Goal: Task Accomplishment & Management: Use online tool/utility

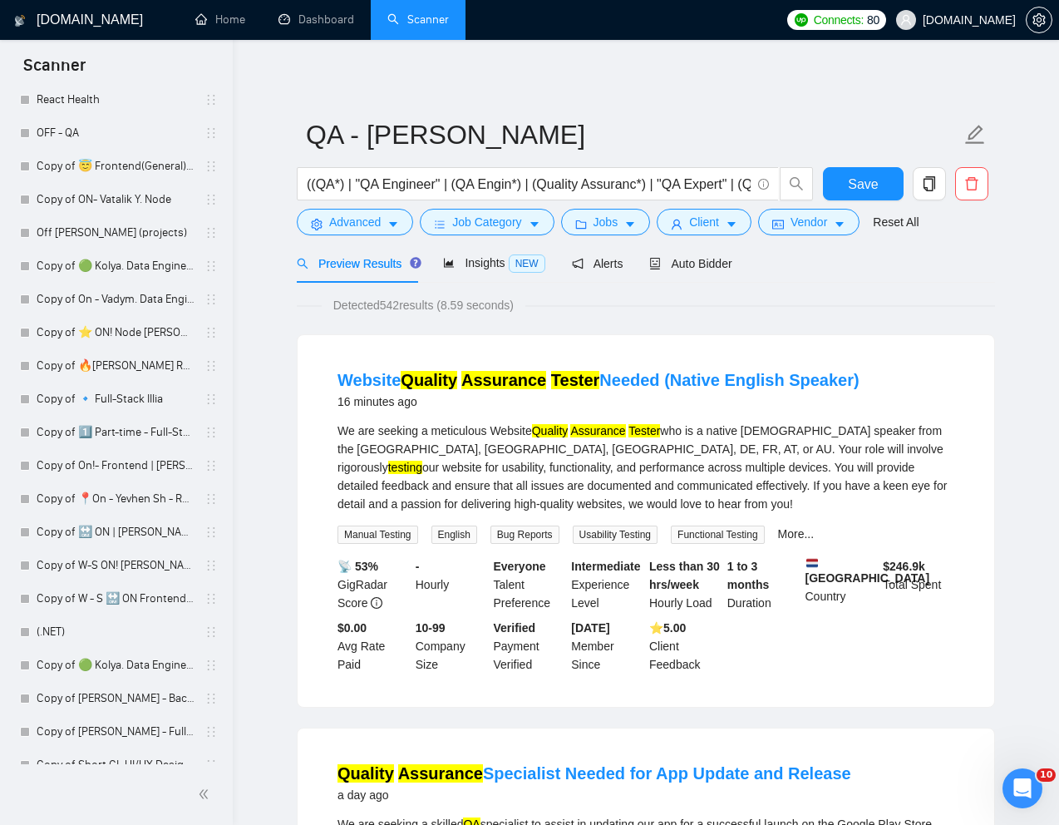
scroll to position [2931, 0]
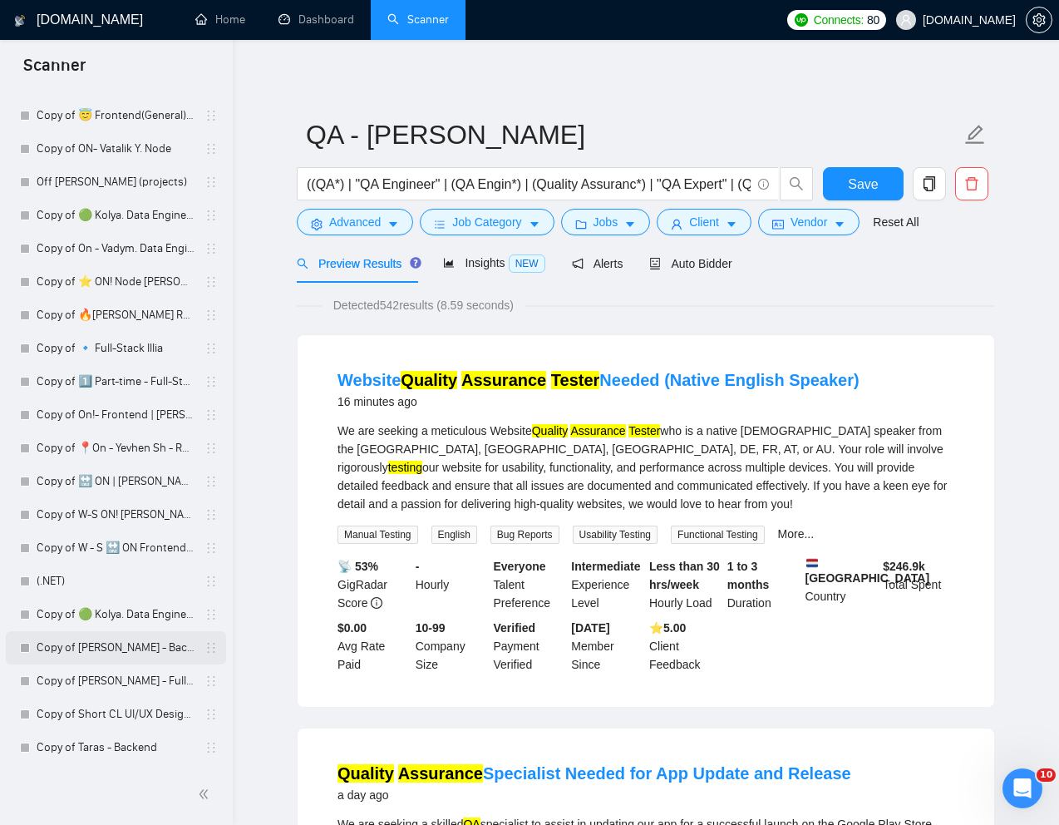
click at [76, 643] on link "Copy of [PERSON_NAME] - Backend" at bounding box center [116, 647] width 158 height 33
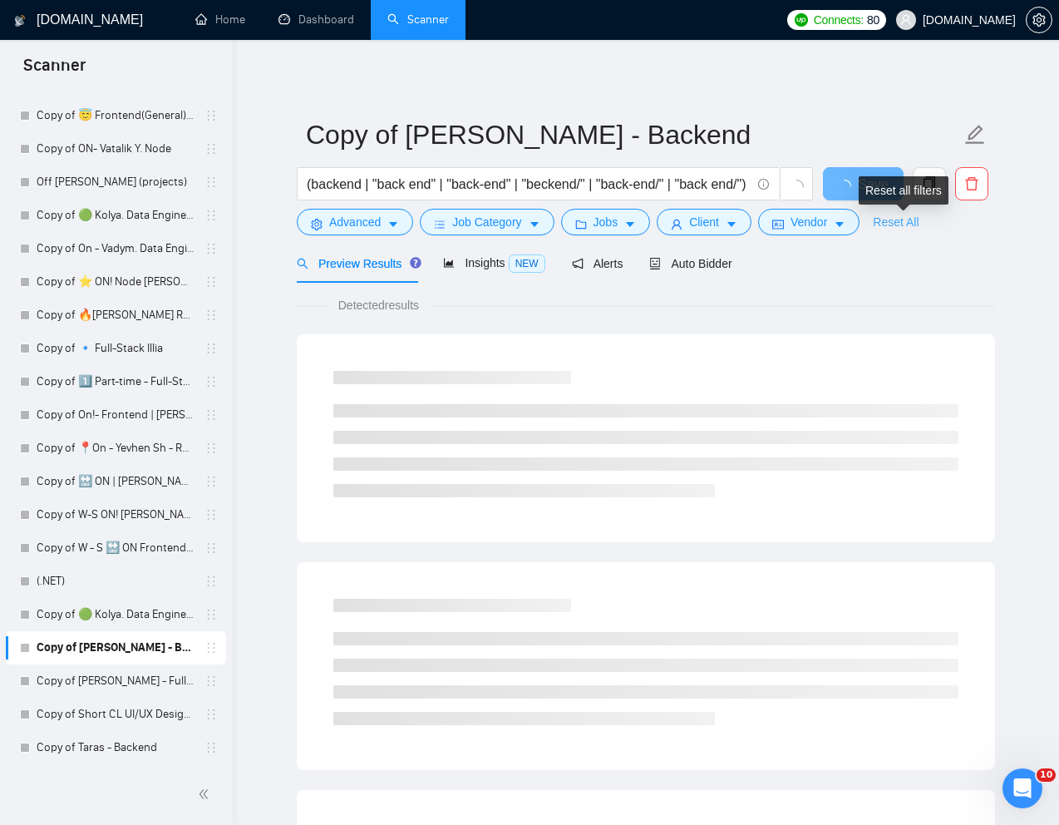
click at [909, 224] on link "Reset All" at bounding box center [896, 222] width 46 height 18
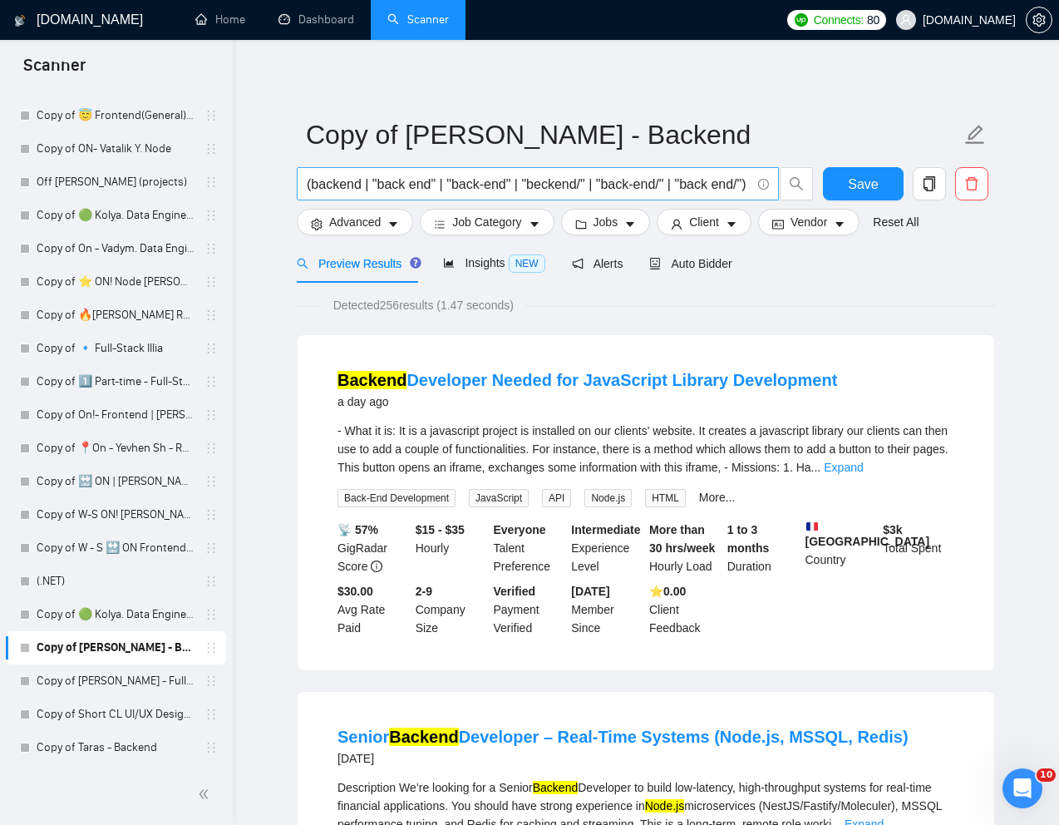
click at [639, 170] on span "(backend | "back end" | "back-end" | "beckend/" | "back-end/" | "back end/") (n…" at bounding box center [538, 183] width 482 height 33
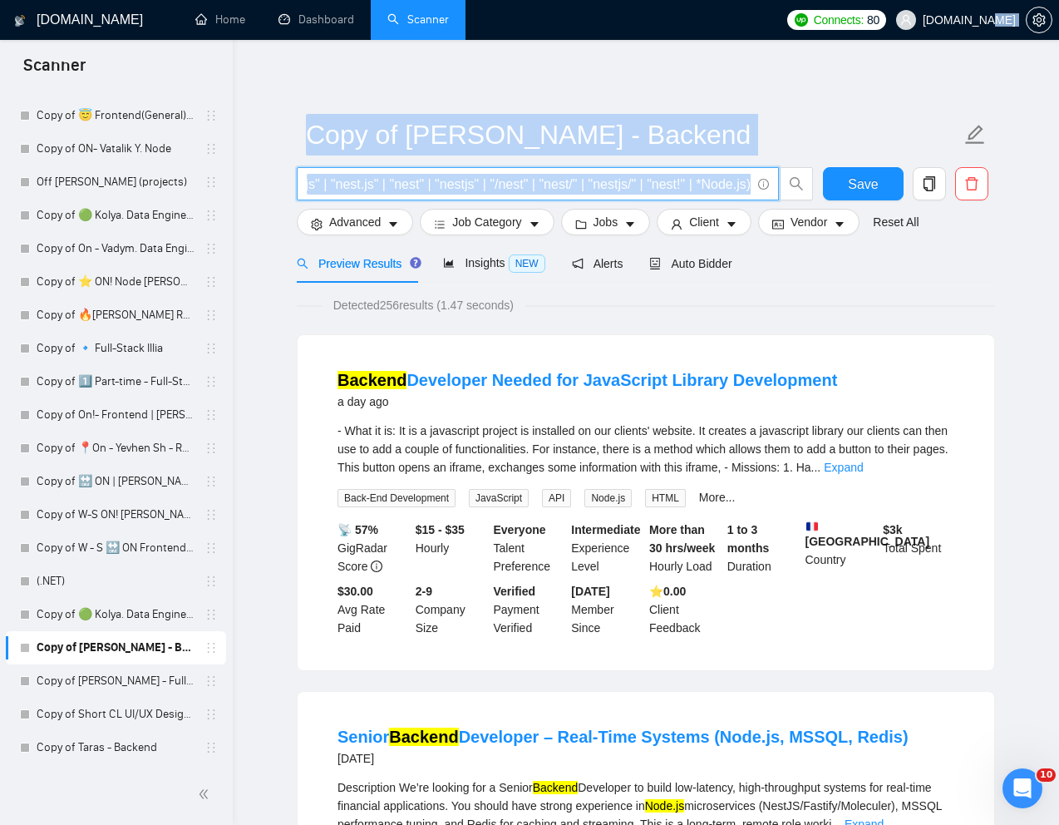
click at [639, 170] on span "(backend | "back end" | "back-end" | "beckend/" | "back-end/" | "back end/") (n…" at bounding box center [538, 183] width 482 height 33
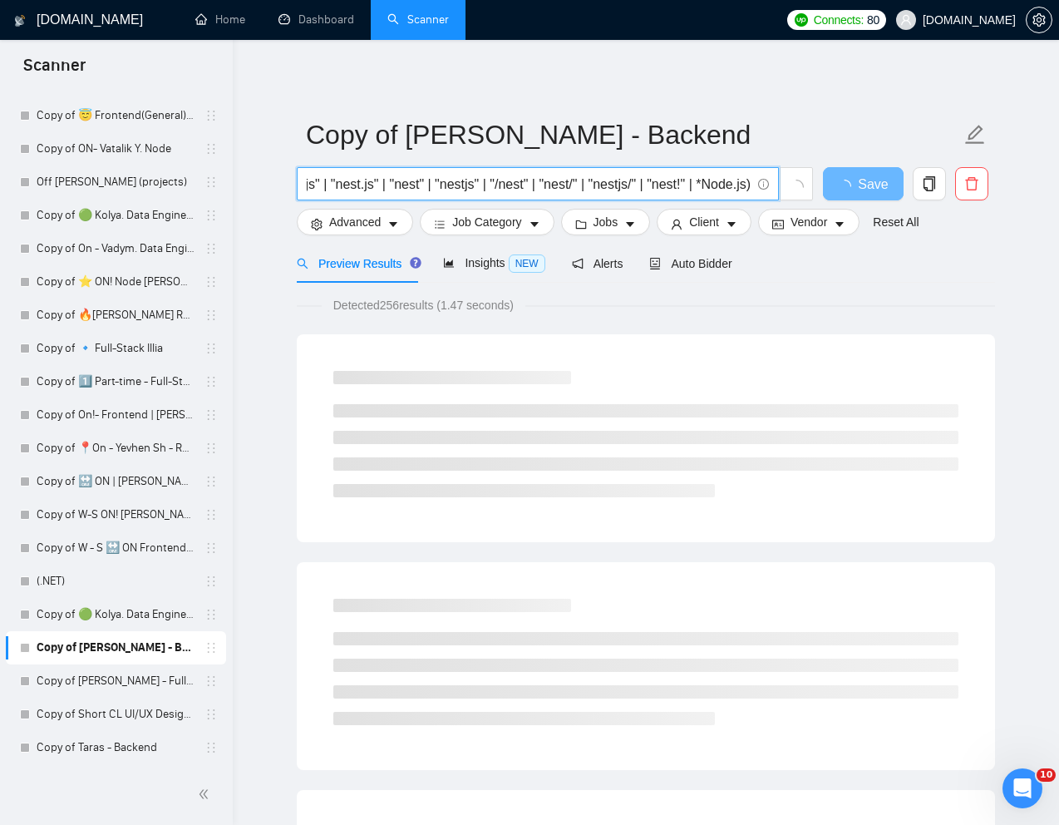
click at [622, 181] on input "(backend | "back end" | "back-end" | "beckend/" | "back-end/" | "back end/") (n…" at bounding box center [529, 184] width 444 height 21
paste input "NestJS + Playwright Engineer — Browser-Driven Data Collection & Evidence Logging"
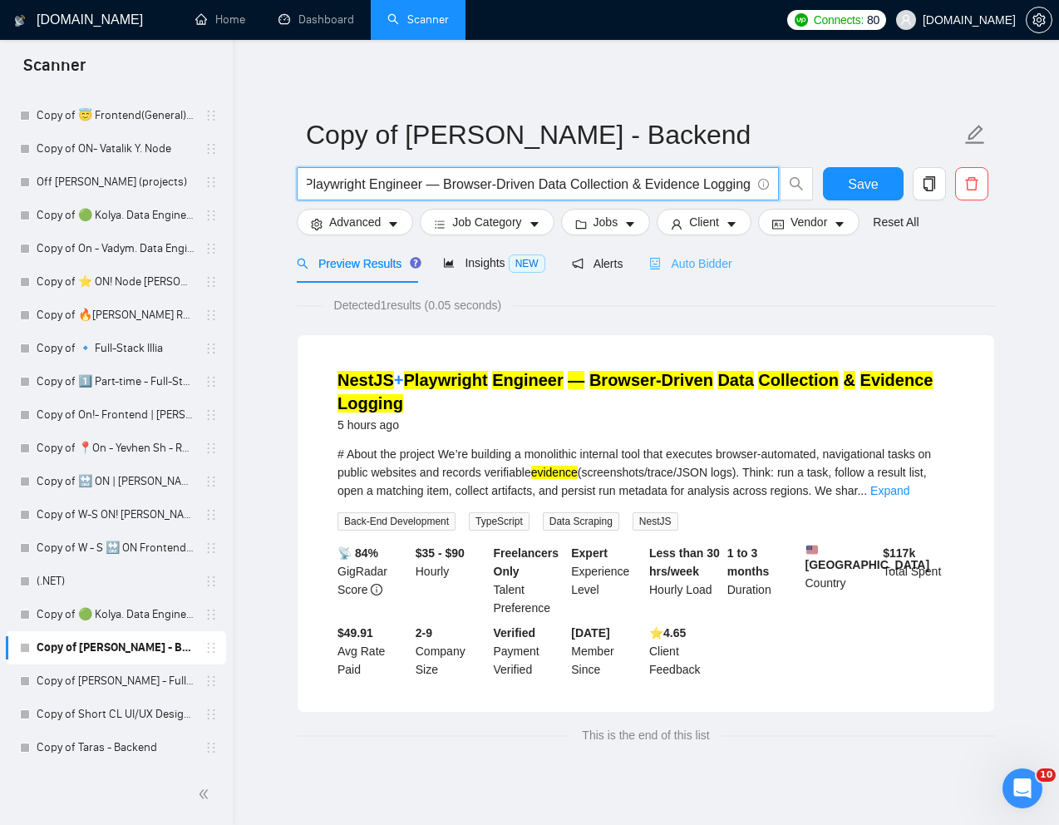
type input "NestJS + Playwright Engineer — Browser-Driven Data Collection & Evidence Logging"
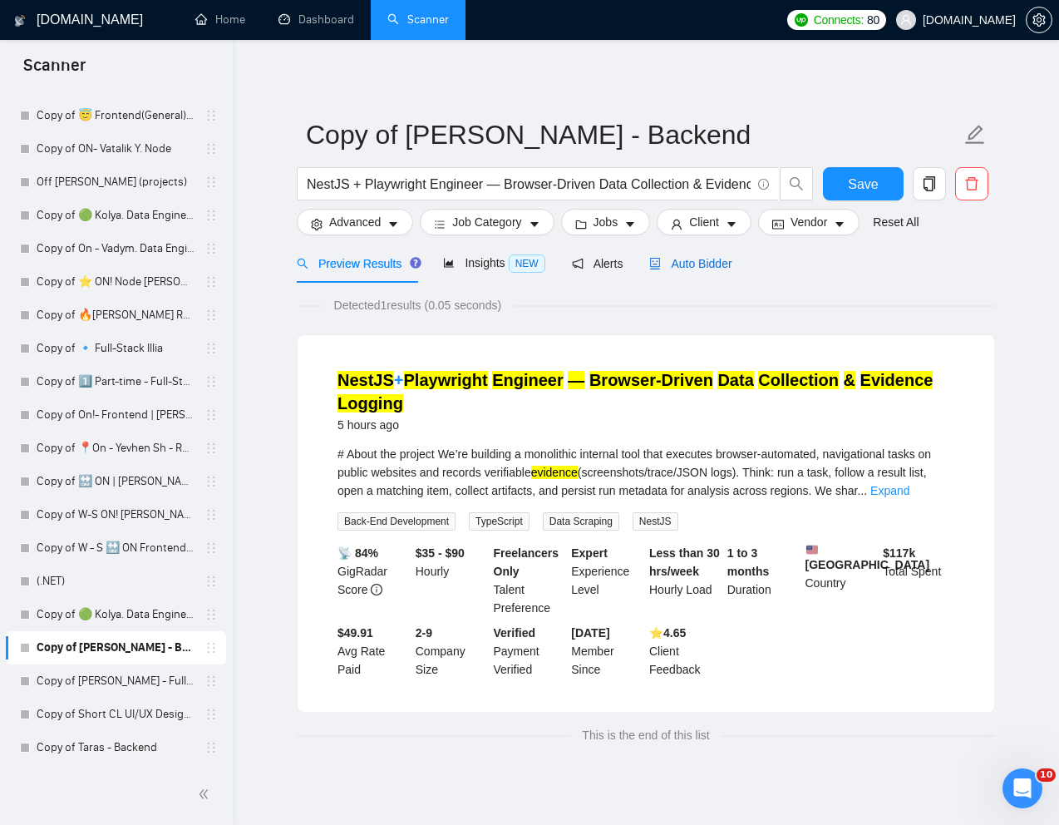
click at [700, 262] on span "Auto Bidder" at bounding box center [690, 263] width 82 height 13
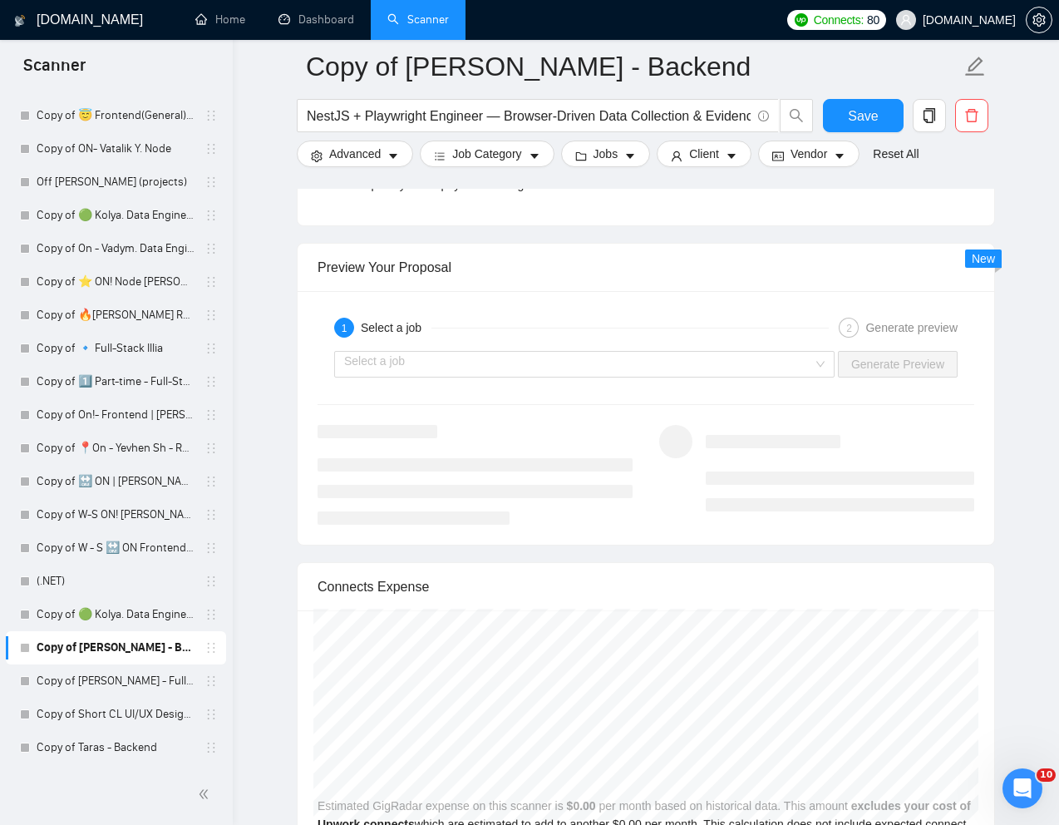
scroll to position [3172, 0]
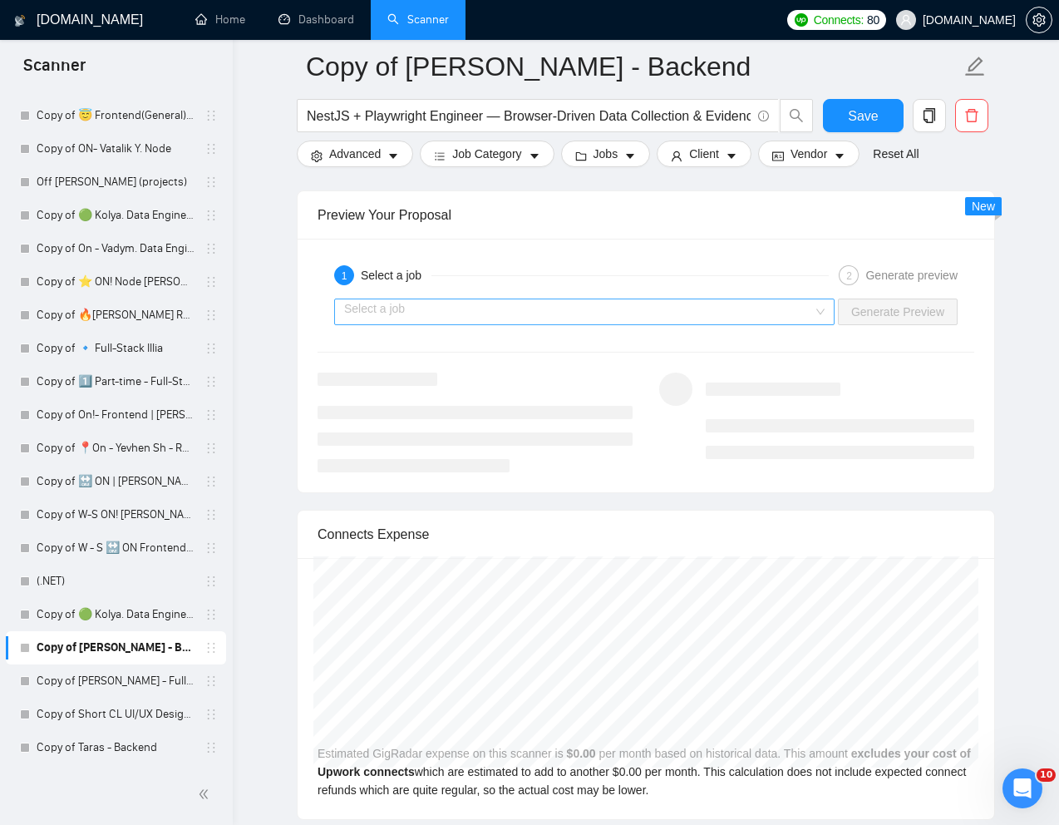
click at [751, 318] on input "search" at bounding box center [578, 311] width 469 height 25
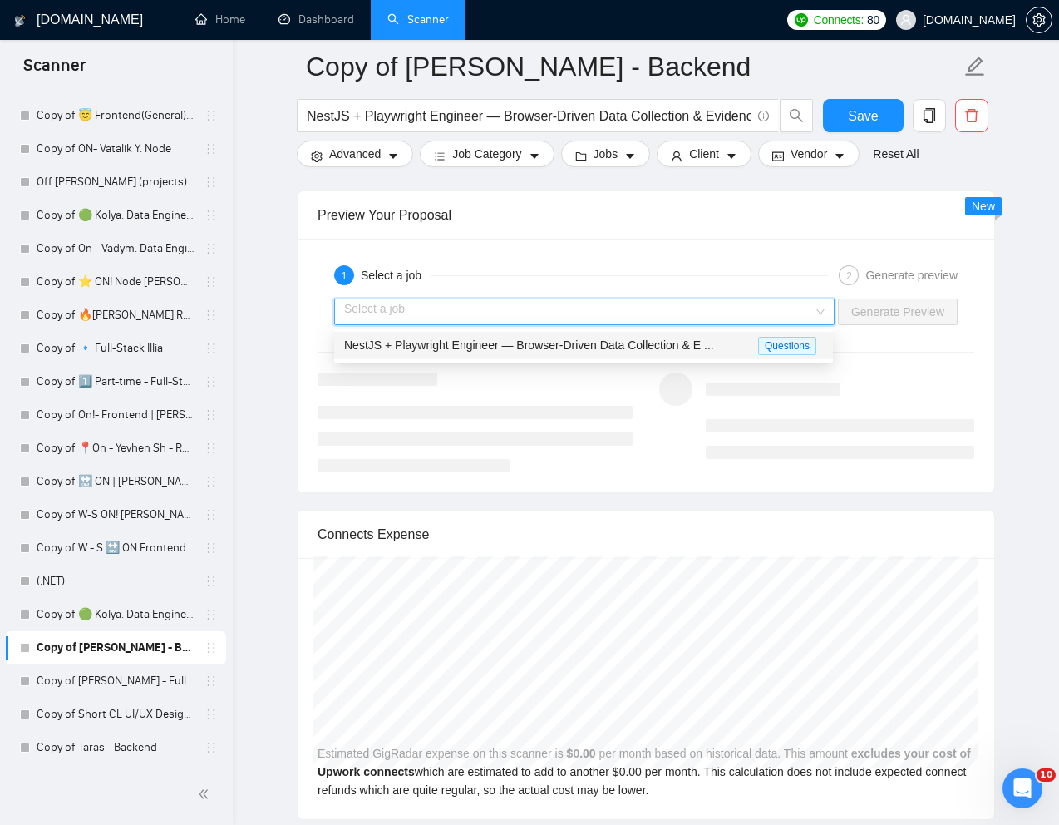
click at [633, 342] on span "NestJS + Playwright Engineer — Browser-Driven Data Collection & E ..." at bounding box center [529, 344] width 370 height 13
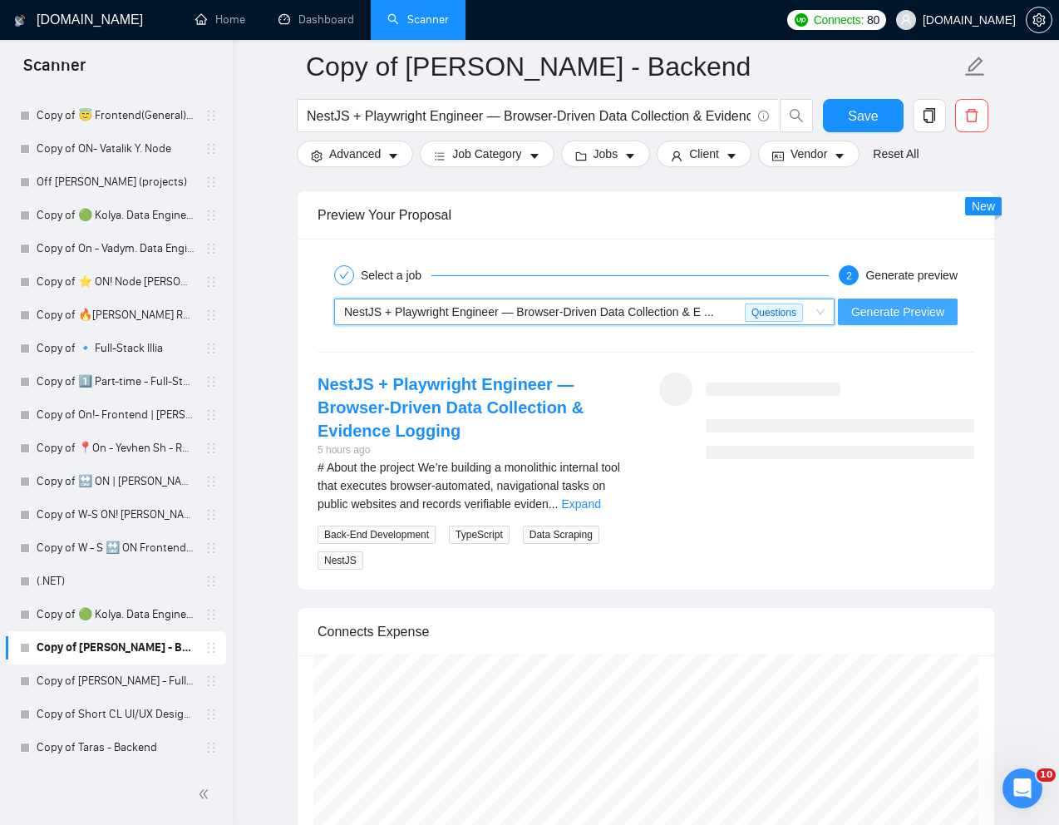
click at [900, 322] on button "Generate Preview" at bounding box center [898, 311] width 120 height 27
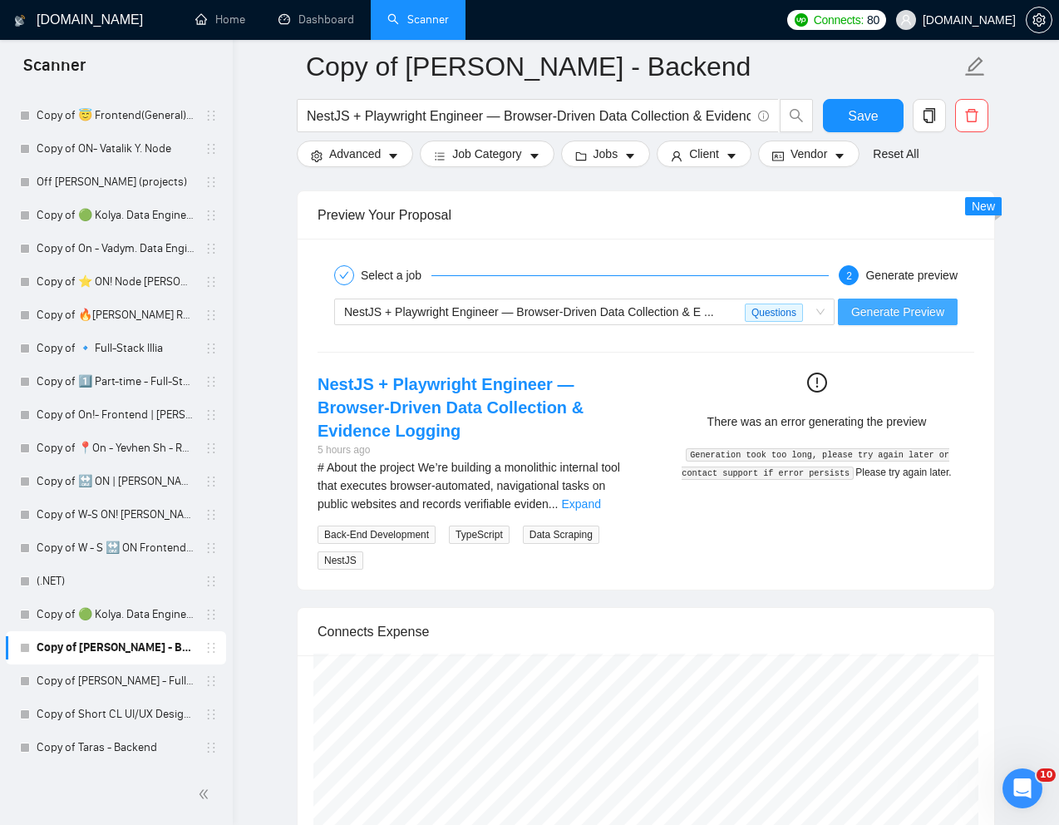
click at [892, 313] on span "Generate Preview" at bounding box center [897, 312] width 93 height 18
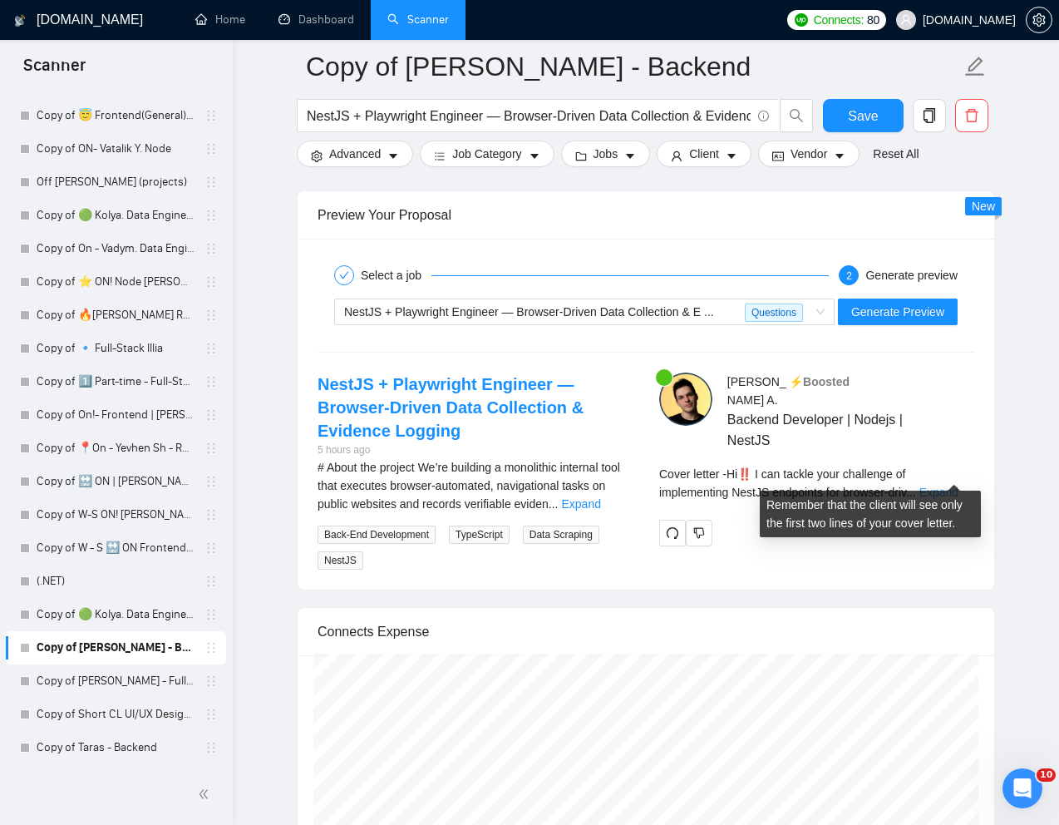
click at [934, 485] on link "Expand" at bounding box center [938, 491] width 39 height 13
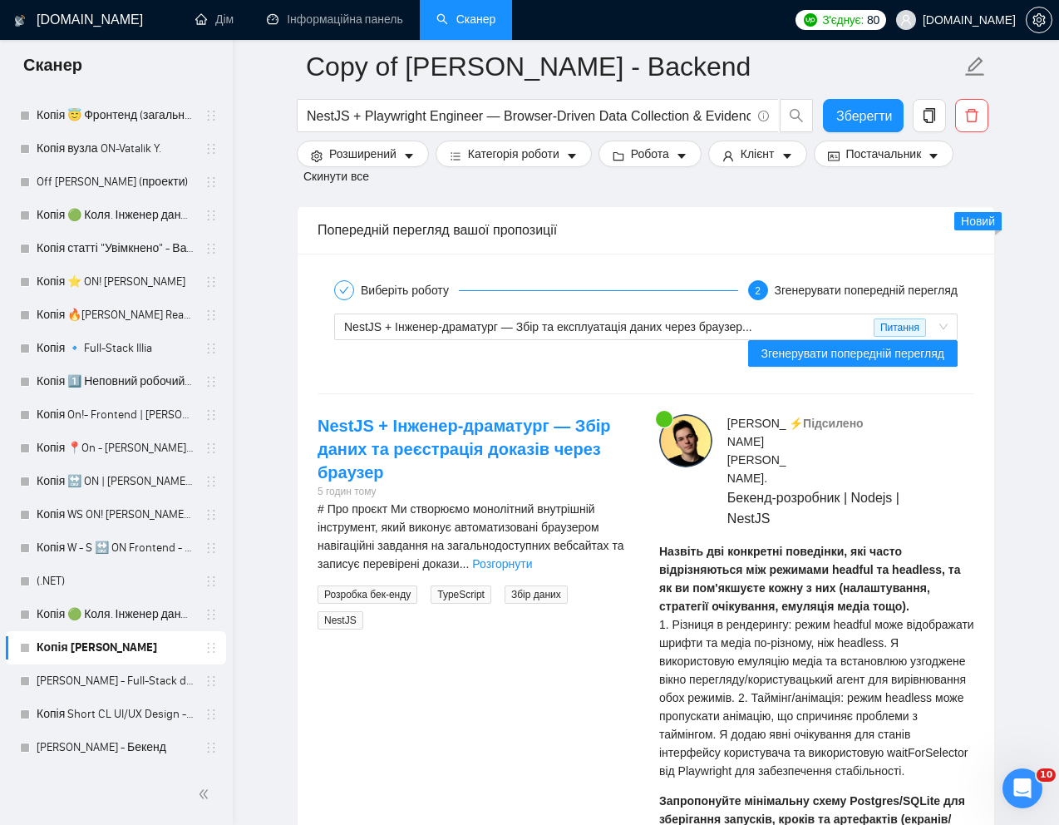
scroll to position [3318, 0]
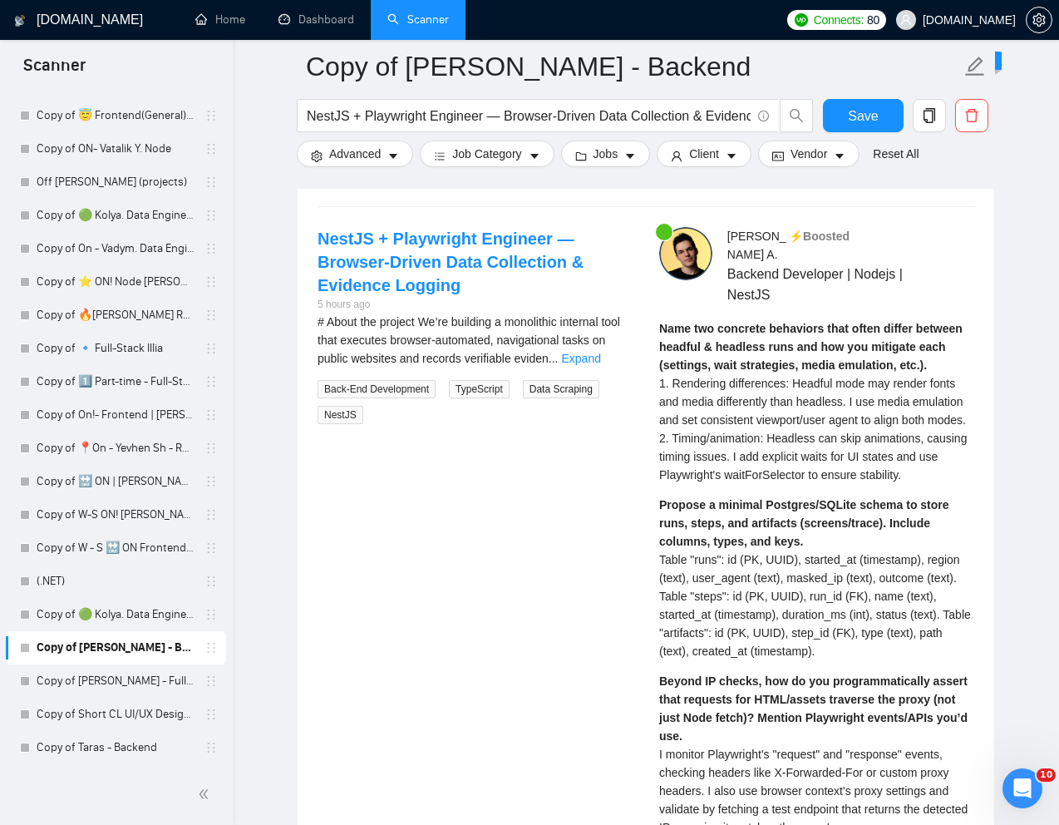
click at [720, 398] on span "1. Rendering differences: Headful mode may render fonts and media differently t…" at bounding box center [813, 429] width 308 height 105
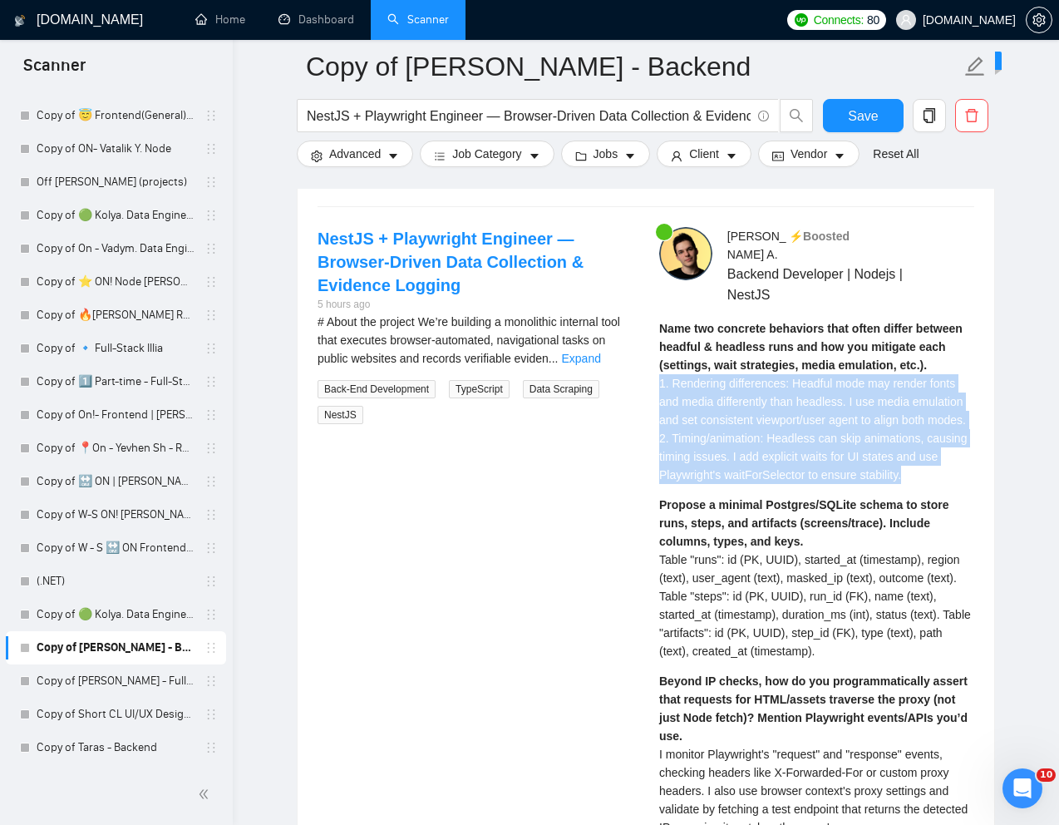
drag, startPoint x: 659, startPoint y: 363, endPoint x: 743, endPoint y: 480, distance: 144.2
click at [743, 480] on div "Name two concrete behaviors that often differ between headful & headless runs a…" at bounding box center [816, 401] width 315 height 165
copy span "1. Rendering differences: Headful mode may render fonts and media differently t…"
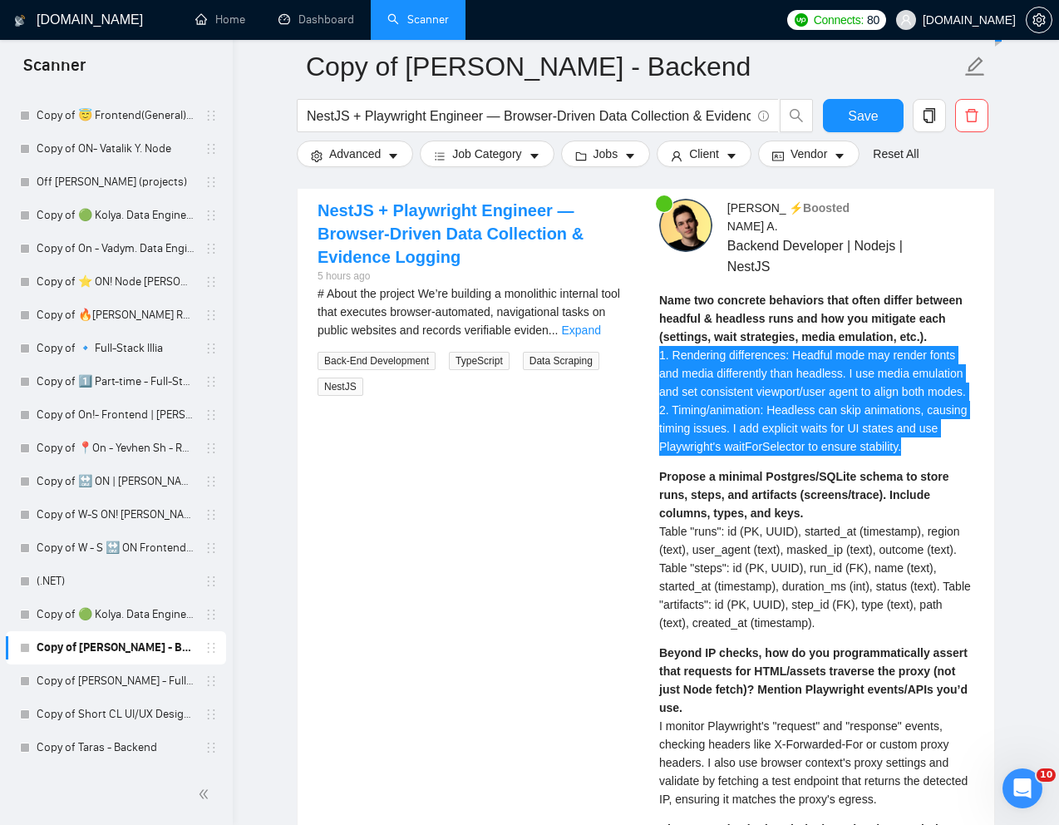
scroll to position [3359, 0]
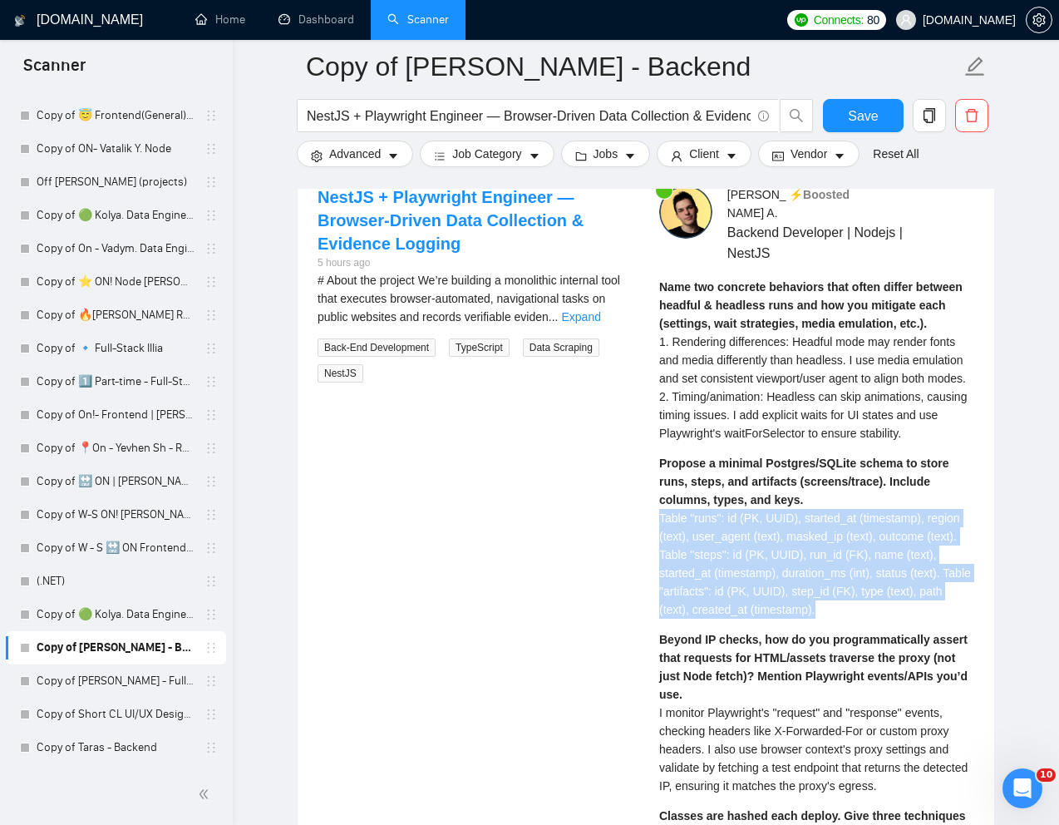
drag, startPoint x: 641, startPoint y: 519, endPoint x: 858, endPoint y: 612, distance: 236.1
copy span "Table "runs": id (PK, UUID), started_at (timestamp), region (text), user_agent …"
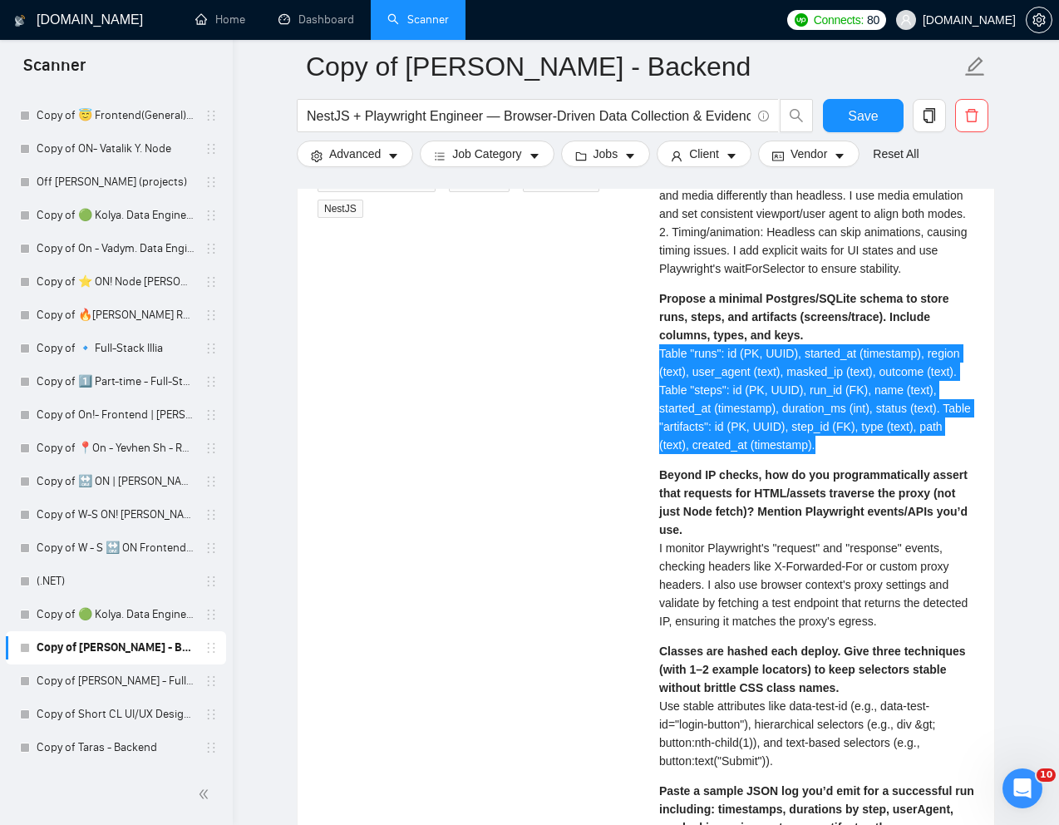
scroll to position [3524, 0]
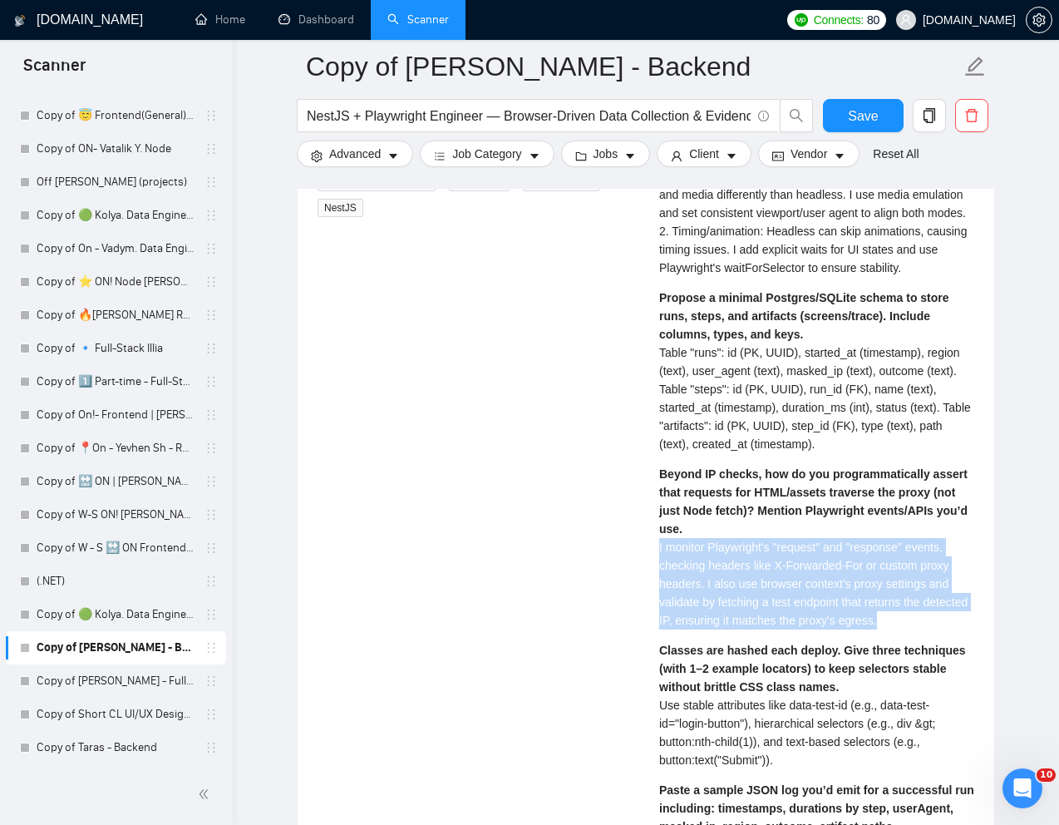
drag, startPoint x: 652, startPoint y: 548, endPoint x: 949, endPoint y: 621, distance: 306.4
click at [949, 621] on div "[PERSON_NAME] A . ⚡️Boosted Backend Developer | Nodejs | NestJS Name two concre…" at bounding box center [817, 691] width 342 height 1342
copy span "I monitor Playwright's "request" and "response" events, checking headers like X…"
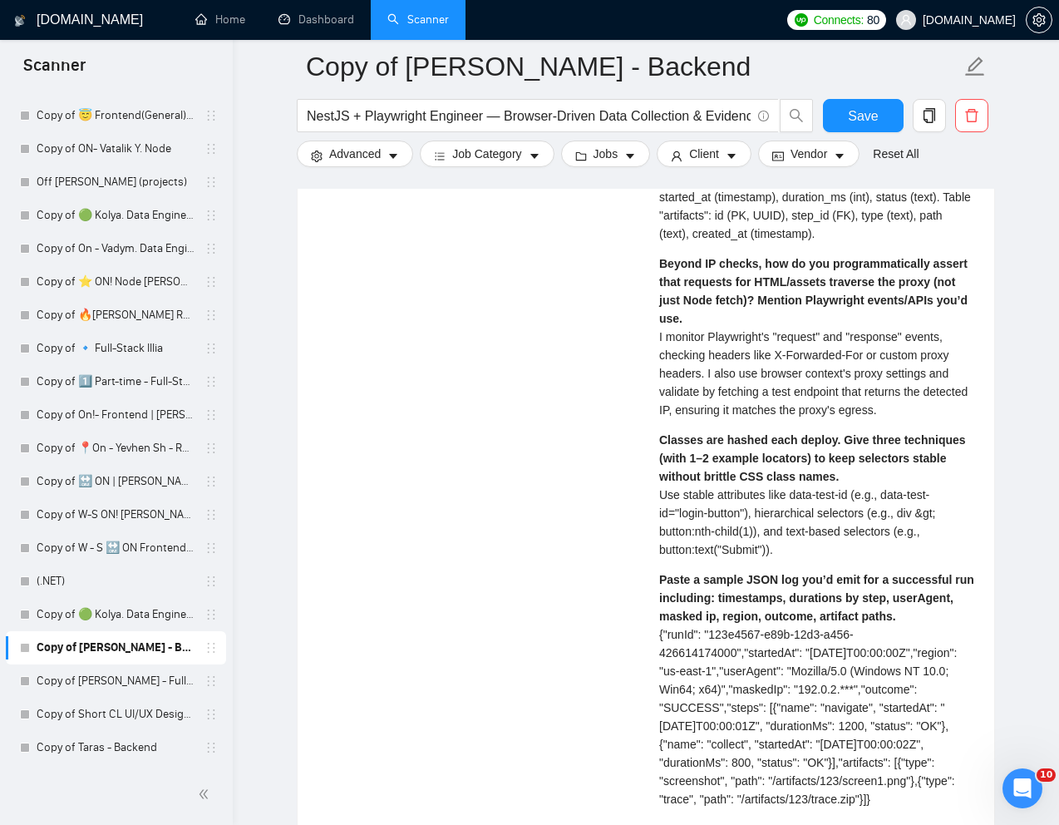
scroll to position [3742, 0]
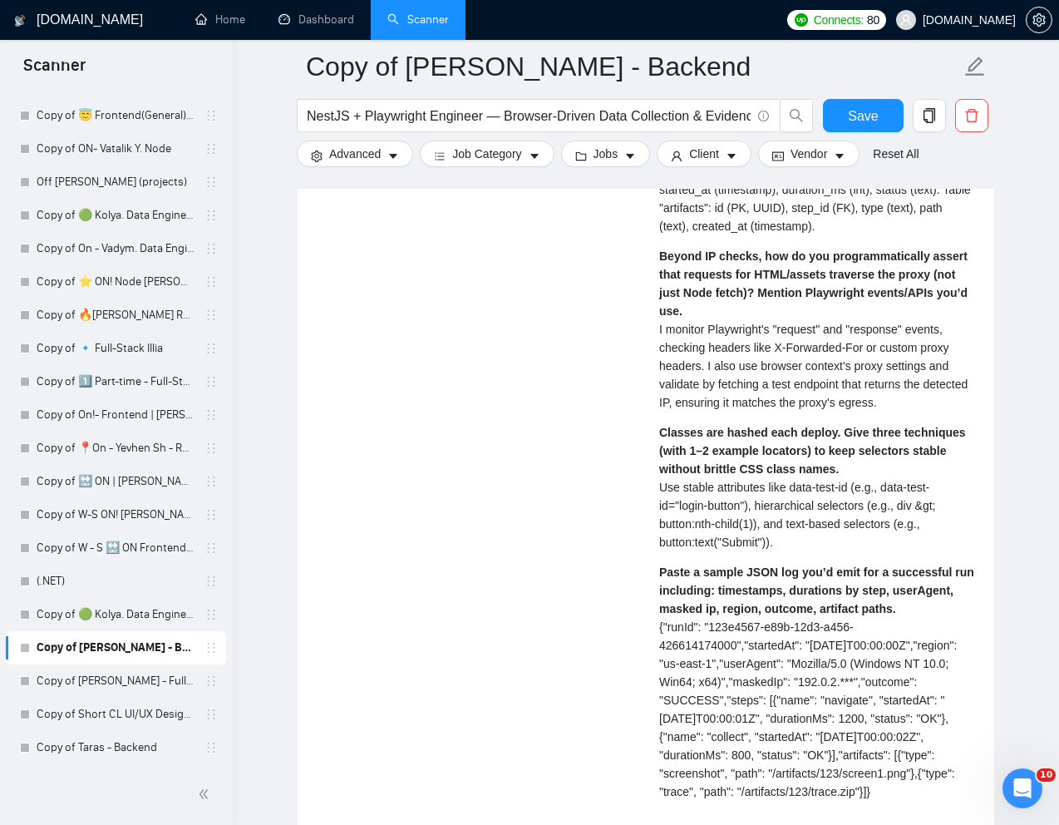
click at [686, 503] on span "Use stable attributes like data-test-id (e.g., data-test-id="login-button"), hi…" at bounding box center [797, 514] width 277 height 68
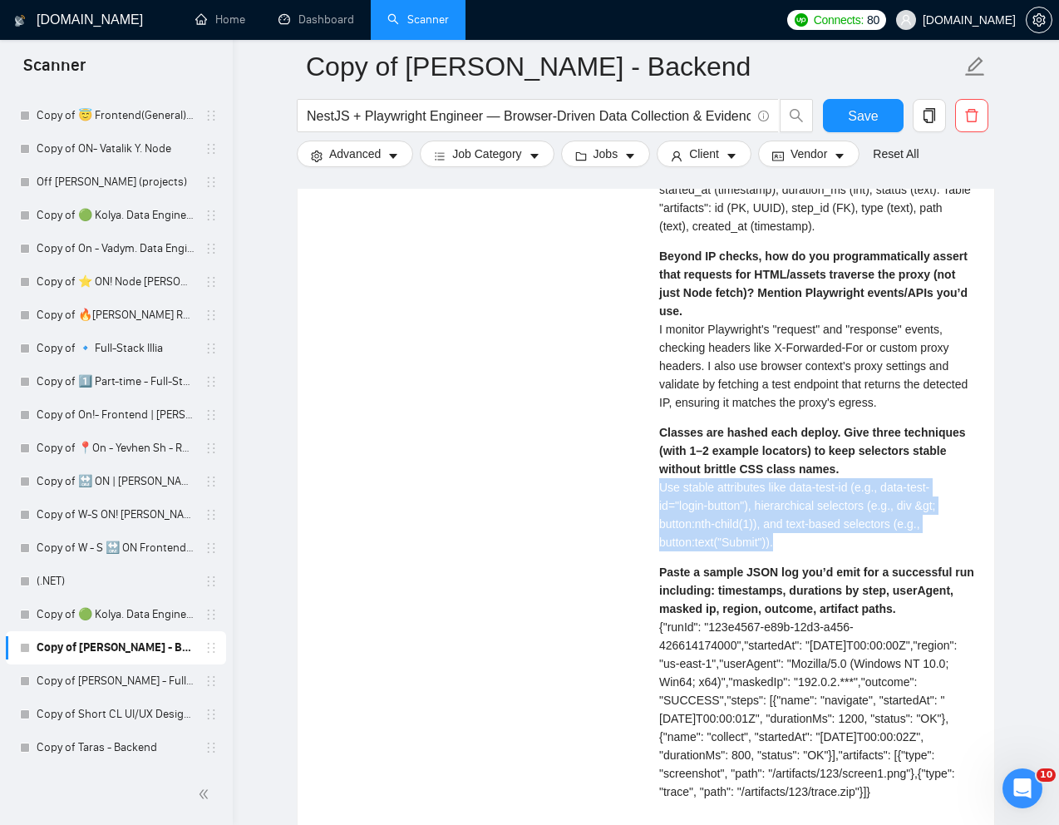
drag, startPoint x: 658, startPoint y: 487, endPoint x: 787, endPoint y: 539, distance: 139.5
click at [787, 539] on div "[PERSON_NAME] A . ⚡️Boosted Backend Developer | Nodejs | NestJS Name two concre…" at bounding box center [817, 473] width 342 height 1342
copy span "Use stable attributes like data-test-id (e.g., data-test-id="login-button"), hi…"
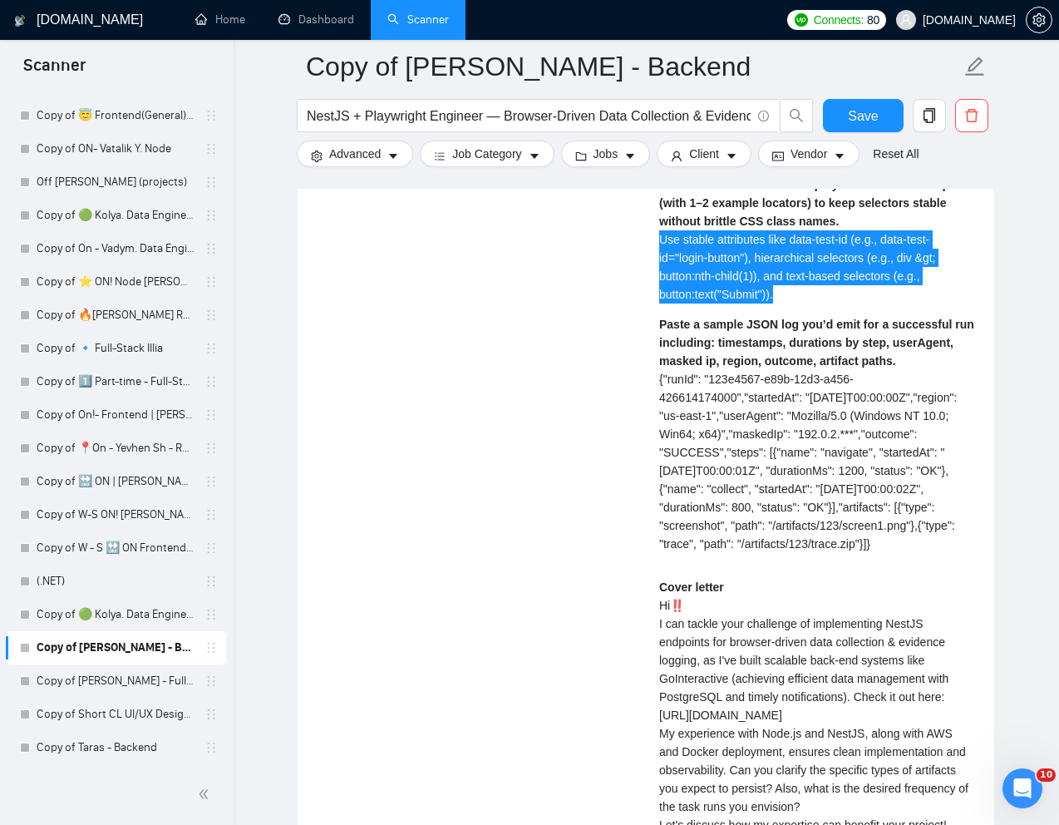
scroll to position [4001, 0]
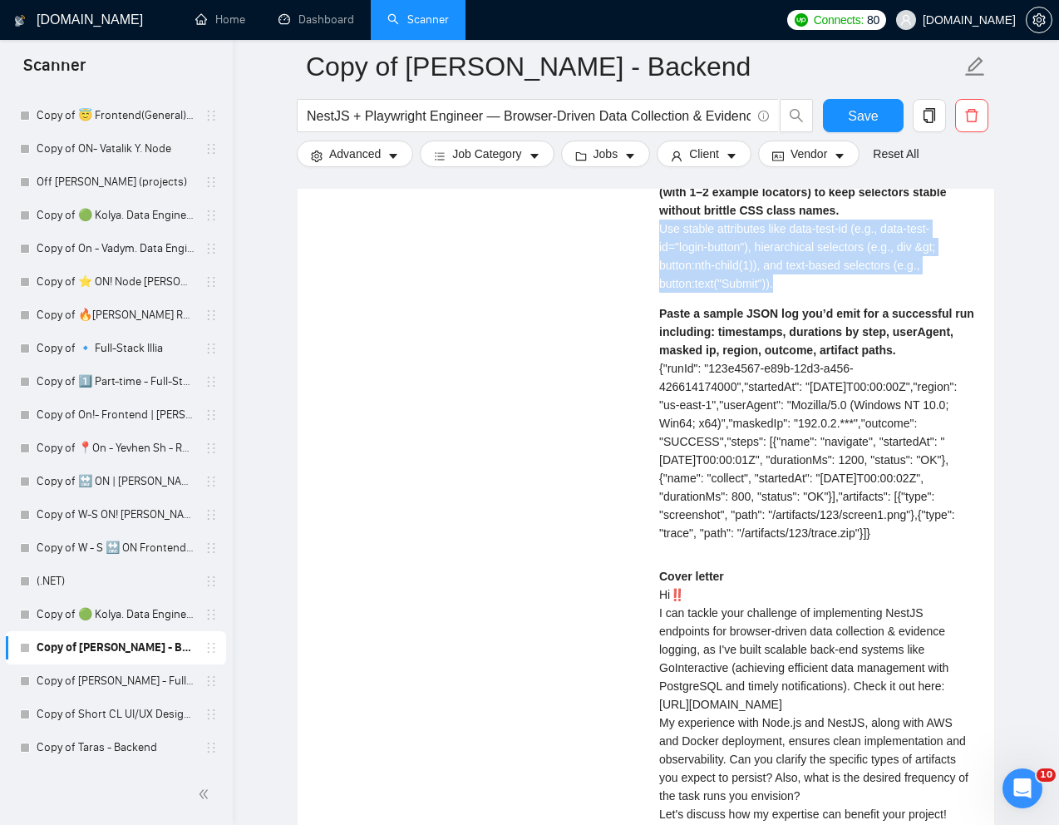
drag, startPoint x: 657, startPoint y: 369, endPoint x: 685, endPoint y: 711, distance: 342.8
click at [685, 711] on div "[PERSON_NAME] A . ⚡️Boosted Backend Developer | Nodejs | NestJS Name two concre…" at bounding box center [817, 215] width 342 height 1342
copy span "{ "runId": "123e4567-e89b-12d3-a456-426614174000", "startedAt": "[DATE]T00:00:0…"
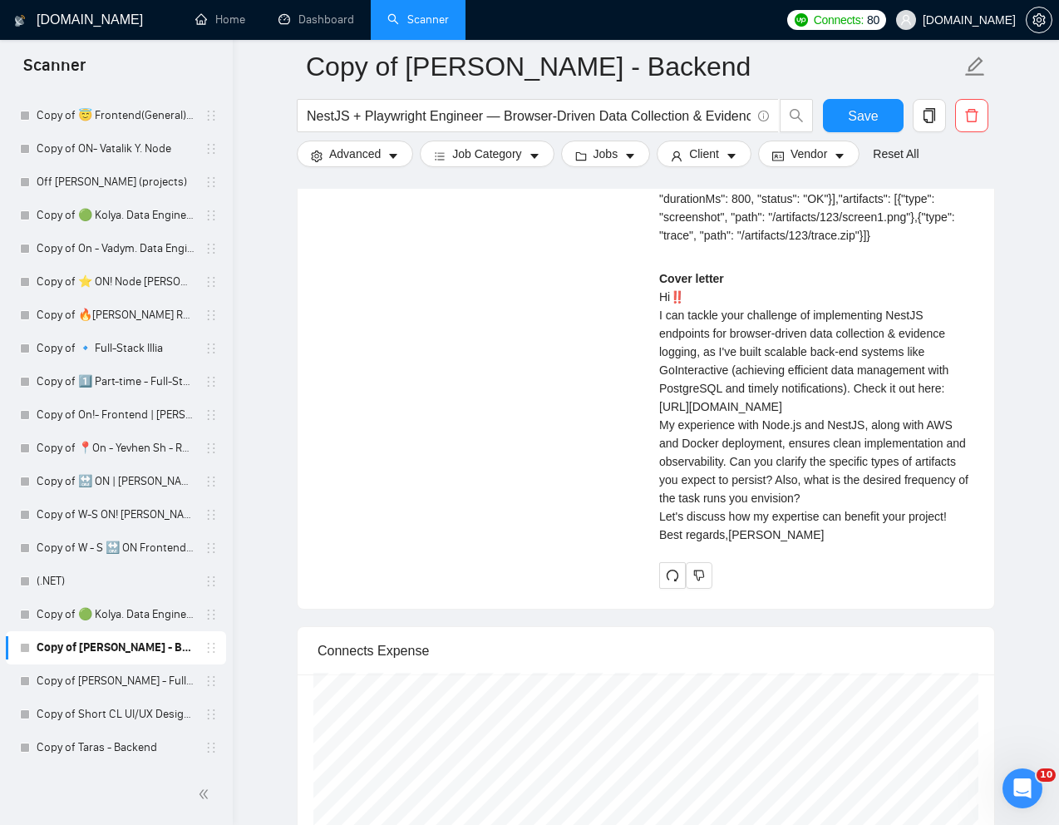
scroll to position [4299, 0]
drag, startPoint x: 889, startPoint y: 737, endPoint x: 621, endPoint y: 655, distance: 280.0
copy div "My experience with Node.js and NestJS, along with AWS and Docker deployment, en…"
